Goal: Transaction & Acquisition: Download file/media

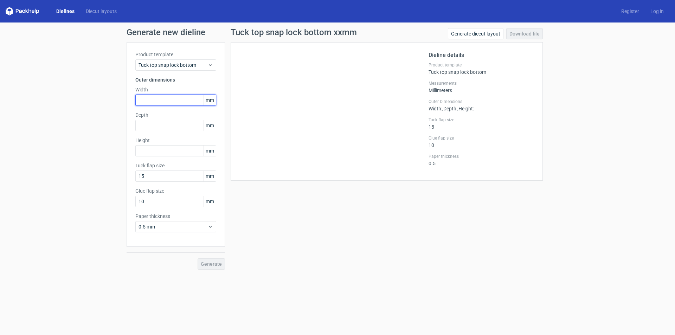
click at [165, 100] on input "text" at bounding box center [175, 100] width 81 height 11
type input "60"
type input "100"
type input "13"
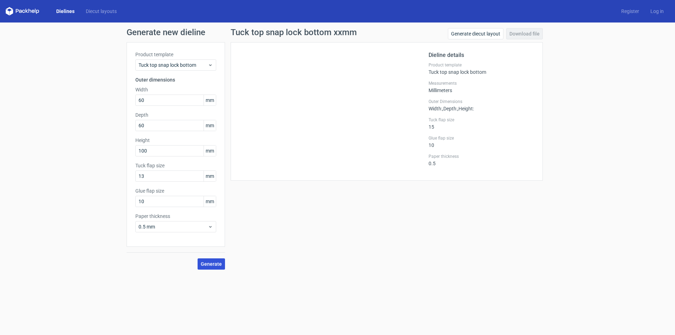
click at [216, 263] on span "Generate" at bounding box center [211, 264] width 21 height 5
click at [520, 32] on link "Download file" at bounding box center [525, 33] width 37 height 11
